Goal: Task Accomplishment & Management: Manage account settings

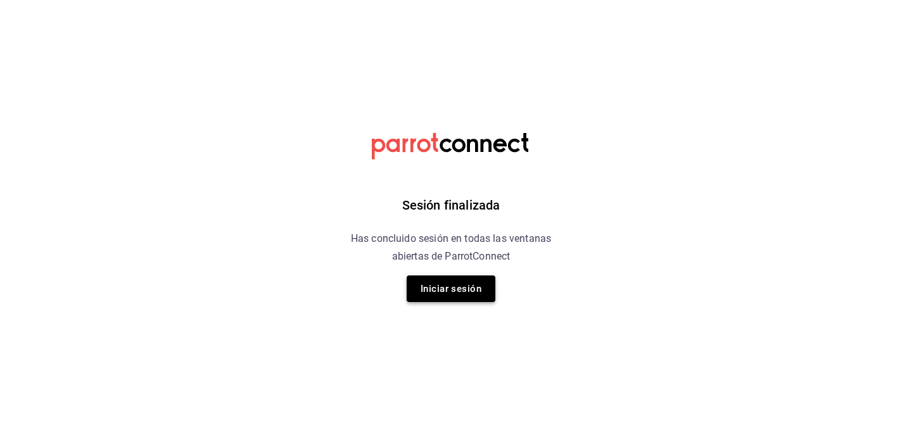
click at [464, 286] on button "Iniciar sesión" at bounding box center [451, 288] width 89 height 27
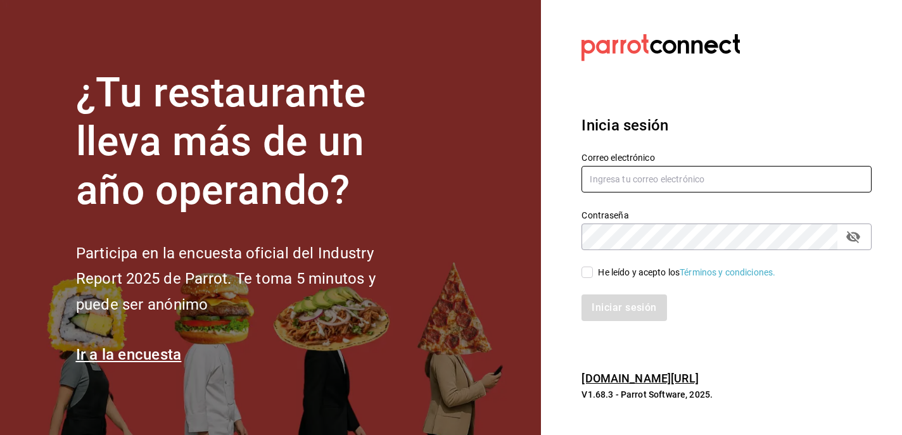
type input "qnicoteziutlan@gmail.com"
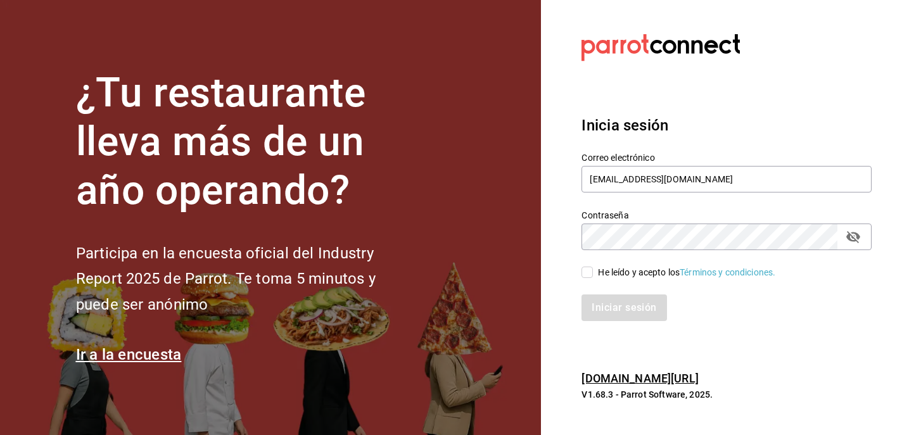
click at [585, 275] on input "He leído y acepto los Términos y condiciones." at bounding box center [586, 272] width 11 height 11
checkbox input "true"
click at [614, 309] on button "Iniciar sesión" at bounding box center [624, 307] width 86 height 27
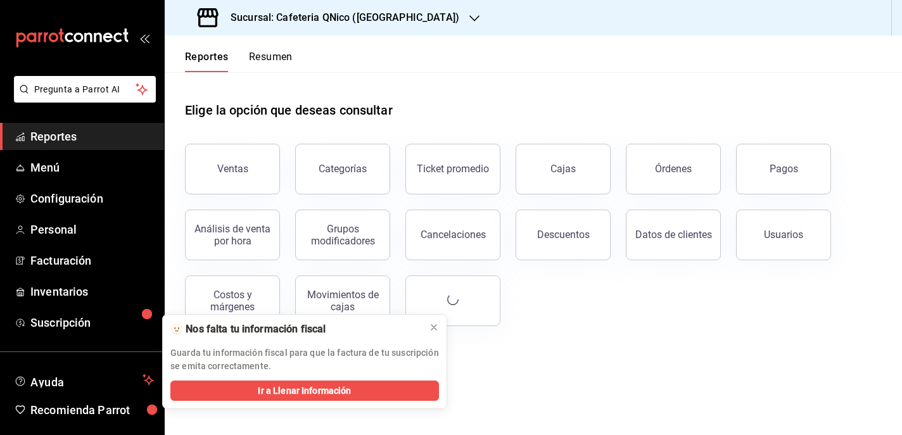
click at [269, 61] on button "Resumen" at bounding box center [271, 62] width 44 height 22
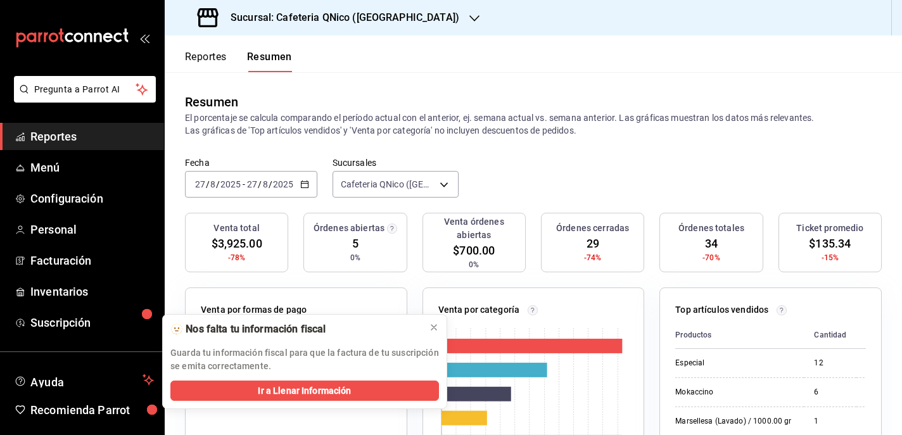
click at [209, 60] on button "Reportes" at bounding box center [206, 62] width 42 height 22
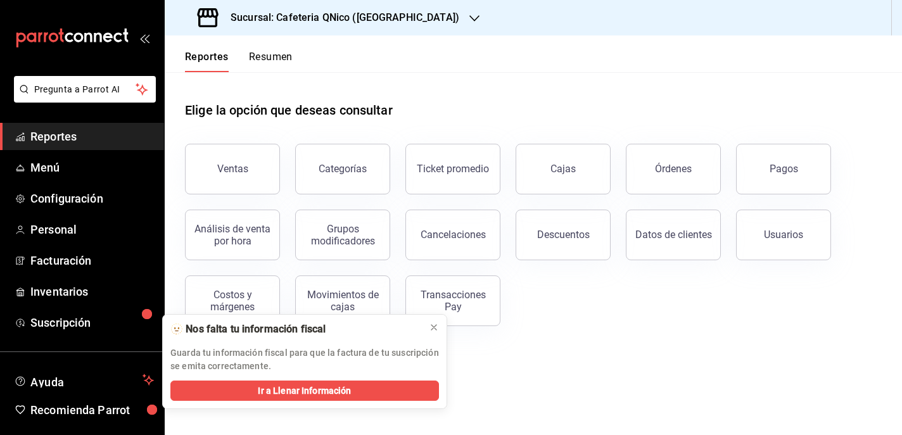
click at [400, 13] on div "Sucursal: Cafeteria QNico ([GEOGRAPHIC_DATA])" at bounding box center [330, 17] width 310 height 35
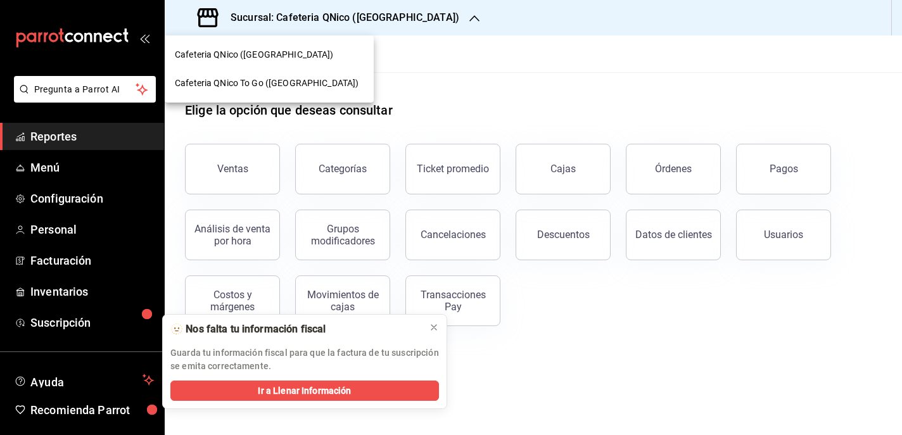
click at [246, 85] on span "Cafeteria QNico To Go ([GEOGRAPHIC_DATA])" at bounding box center [267, 83] width 184 height 13
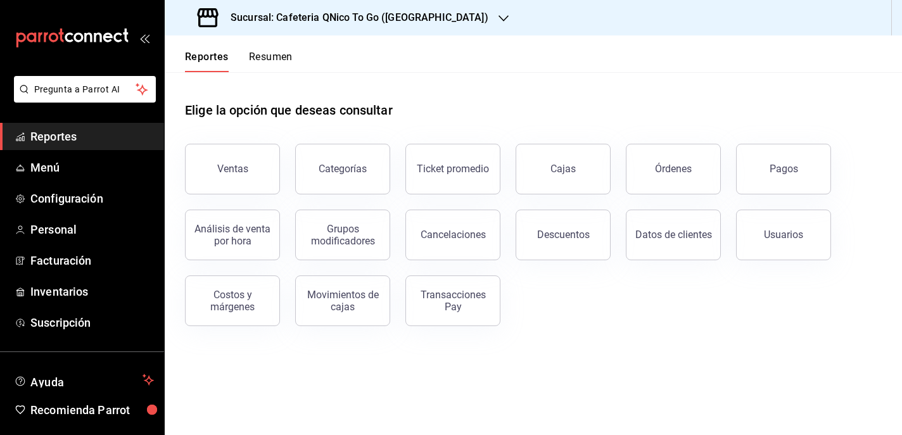
click at [282, 49] on div "Reportes Resumen" at bounding box center [229, 53] width 128 height 37
click at [272, 62] on button "Resumen" at bounding box center [271, 62] width 44 height 22
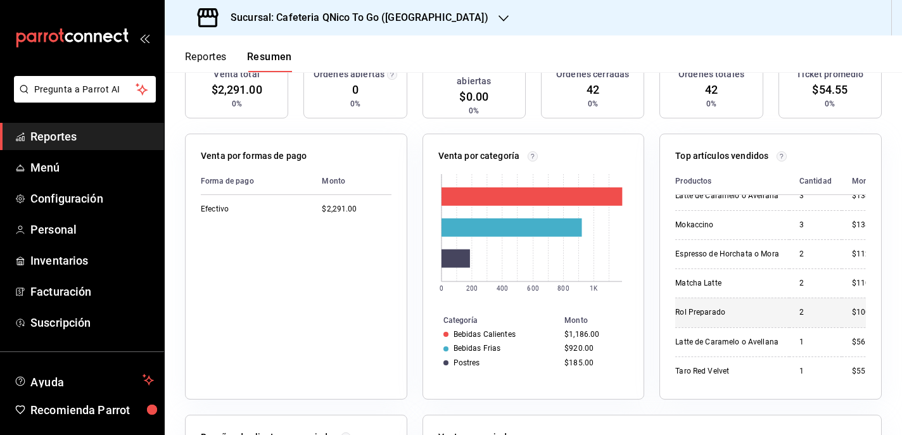
scroll to position [160, 0]
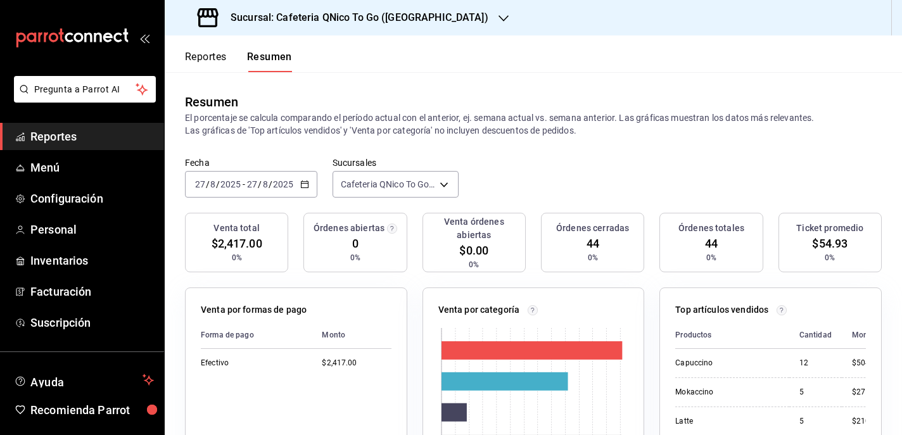
click at [212, 54] on button "Reportes" at bounding box center [206, 62] width 42 height 22
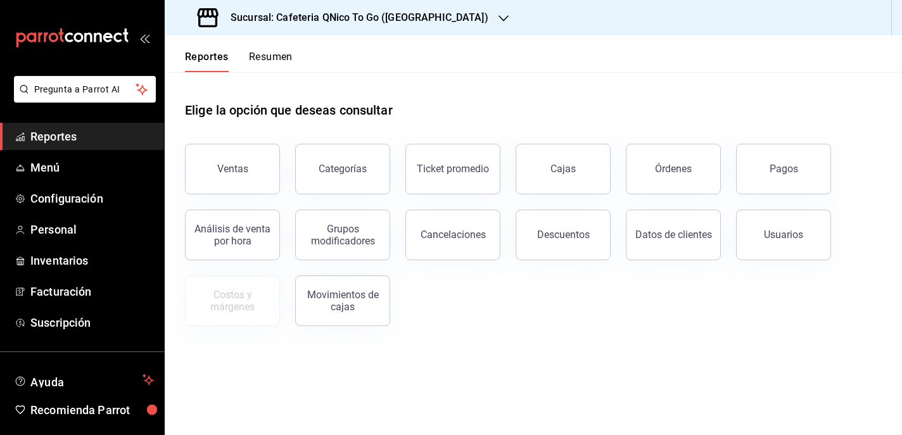
click at [275, 54] on button "Resumen" at bounding box center [271, 62] width 44 height 22
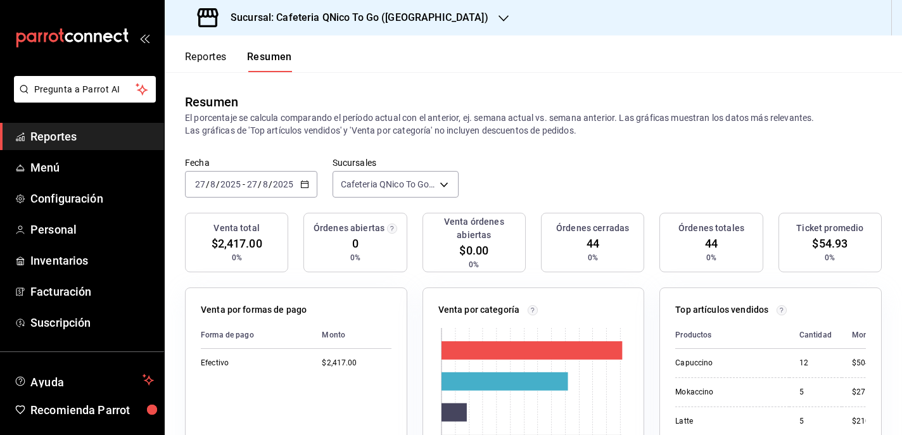
click at [498, 13] on icon "button" at bounding box center [503, 18] width 10 height 10
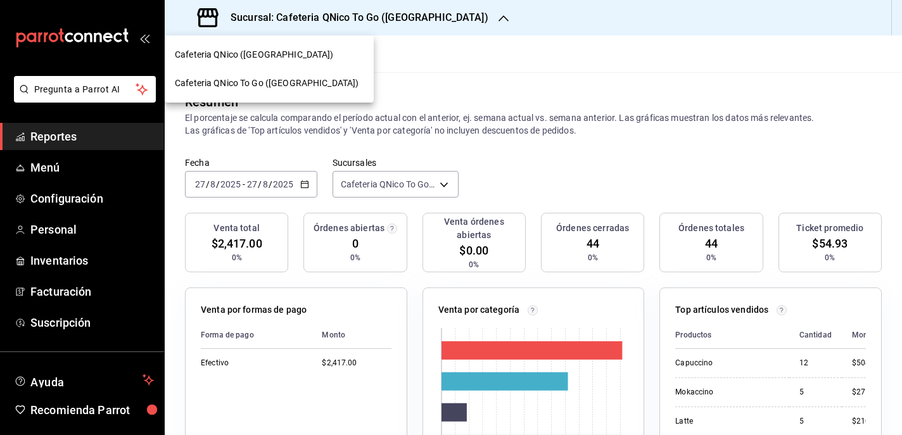
click at [220, 51] on span "Cafeteria QNico ([GEOGRAPHIC_DATA])" at bounding box center [254, 54] width 159 height 13
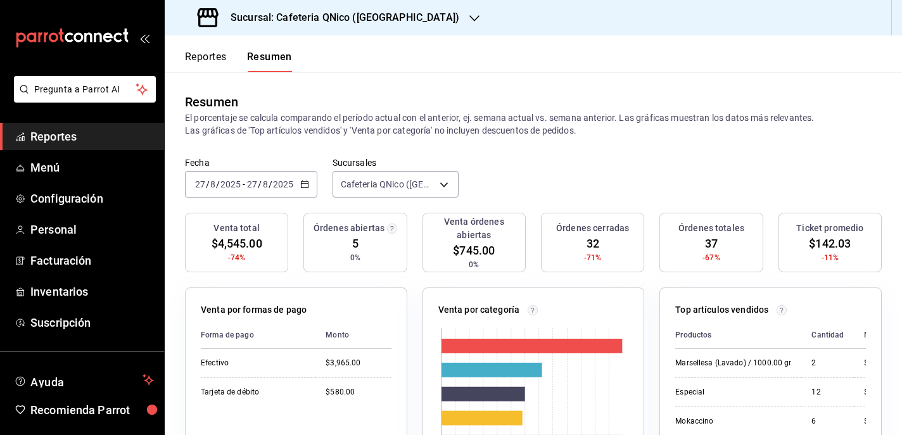
click at [304, 5] on div "Sucursal: Cafeteria QNico ([GEOGRAPHIC_DATA])" at bounding box center [330, 17] width 310 height 35
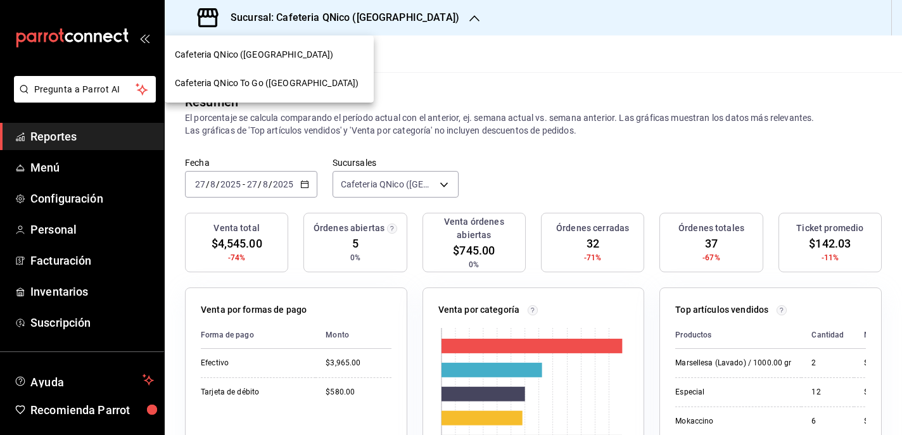
click at [247, 76] on div "Cafeteria QNico To Go ([GEOGRAPHIC_DATA])" at bounding box center [269, 83] width 209 height 28
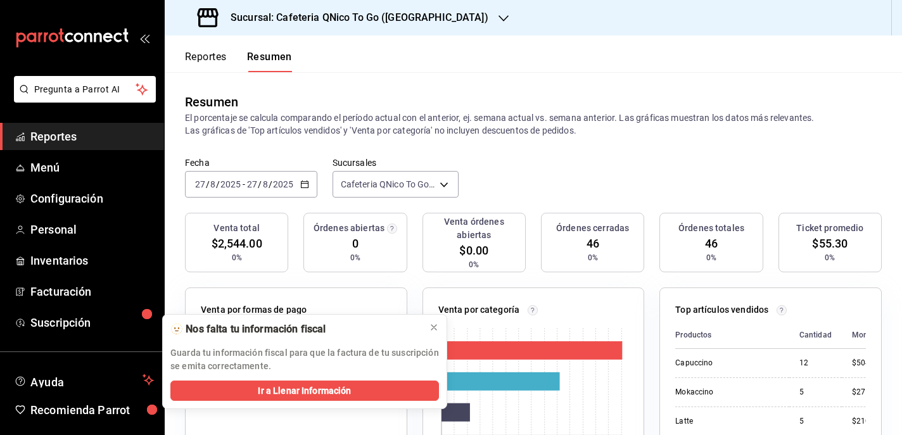
click at [209, 54] on button "Reportes" at bounding box center [206, 62] width 42 height 22
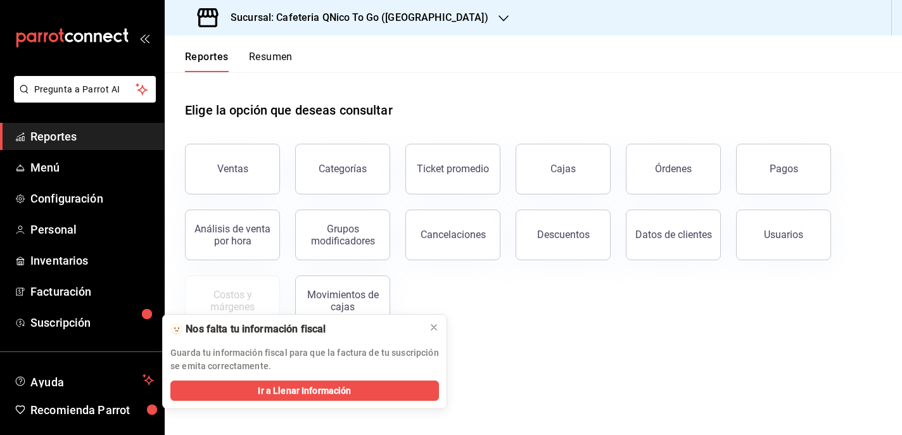
click at [265, 54] on button "Resumen" at bounding box center [271, 62] width 44 height 22
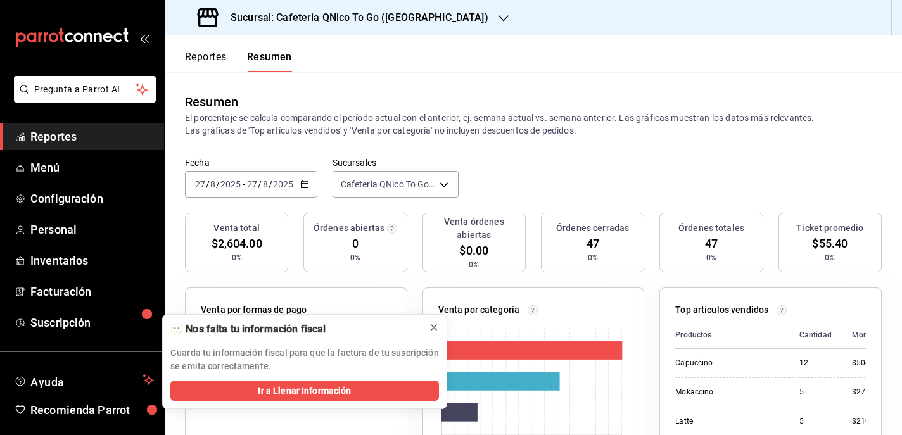
click at [432, 328] on icon at bounding box center [434, 327] width 10 height 10
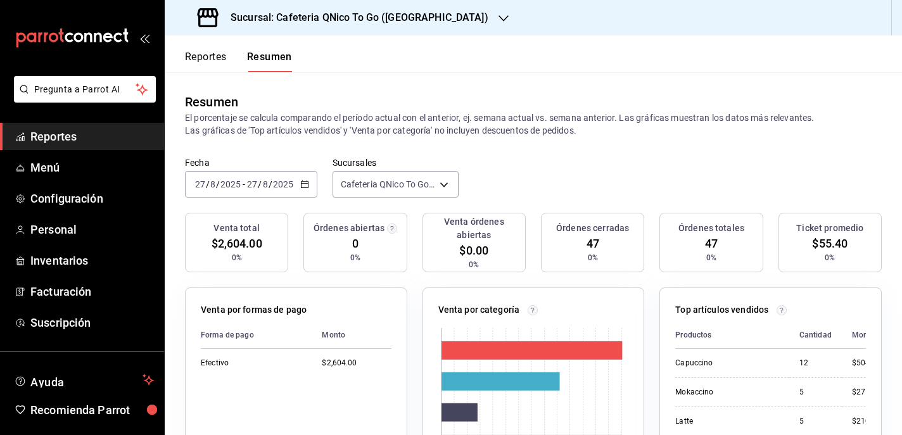
click at [218, 58] on button "Reportes" at bounding box center [206, 62] width 42 height 22
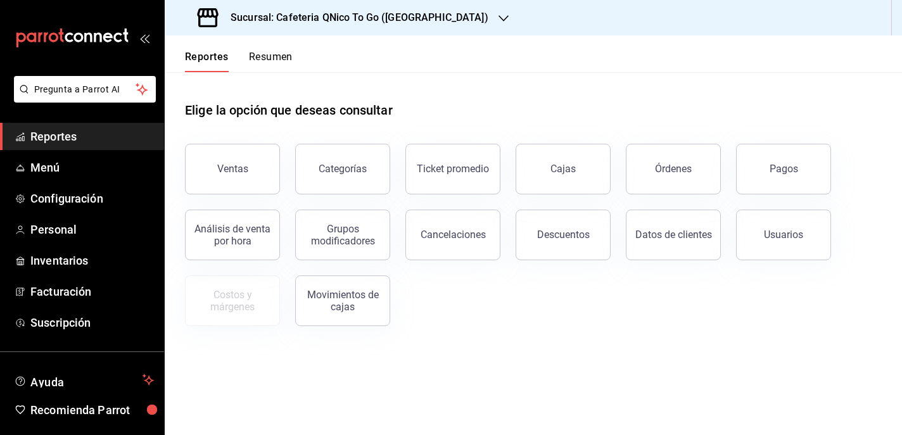
click at [264, 57] on button "Resumen" at bounding box center [271, 62] width 44 height 22
